Goal: Check status: Check status

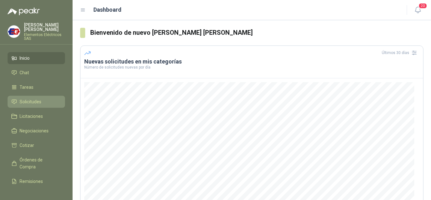
click at [26, 102] on span "Solicitudes" at bounding box center [31, 101] width 22 height 7
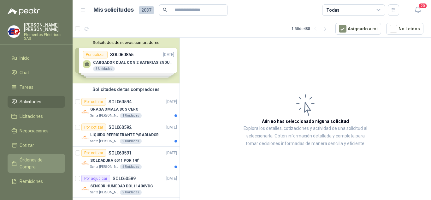
click at [23, 164] on span "Órdenes de Compra" at bounding box center [39, 163] width 39 height 14
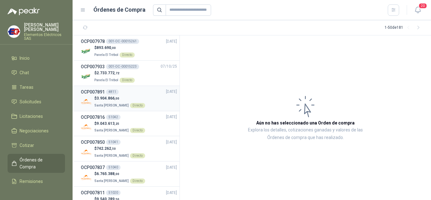
click at [101, 101] on p "Santa [PERSON_NAME] Directo" at bounding box center [119, 104] width 51 height 7
